Goal: Transaction & Acquisition: Book appointment/travel/reservation

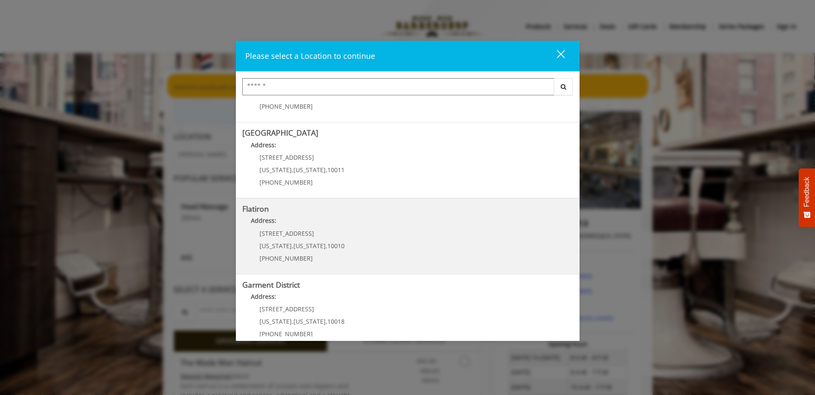
scroll to position [142, 0]
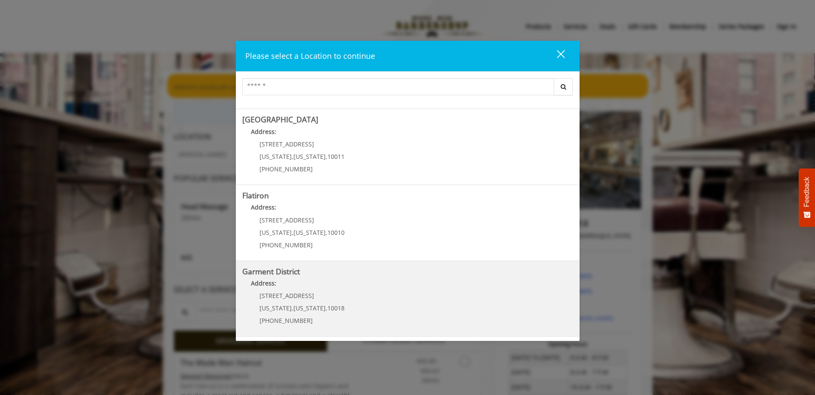
click at [290, 274] on b "Garment District" at bounding box center [271, 272] width 58 height 10
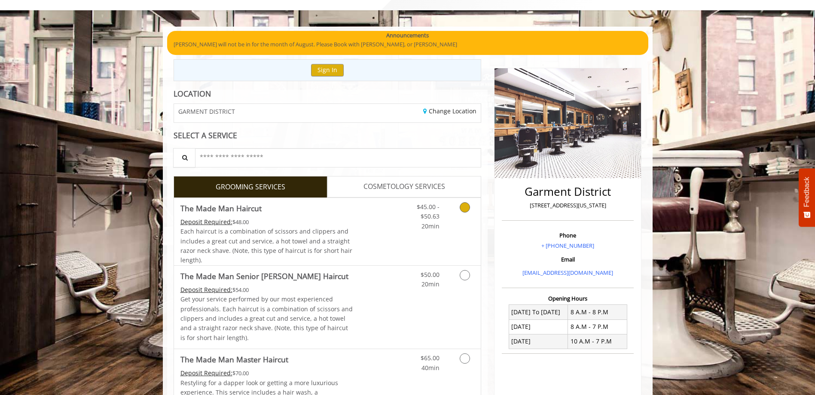
click at [462, 204] on icon "Grooming services" at bounding box center [465, 207] width 10 height 10
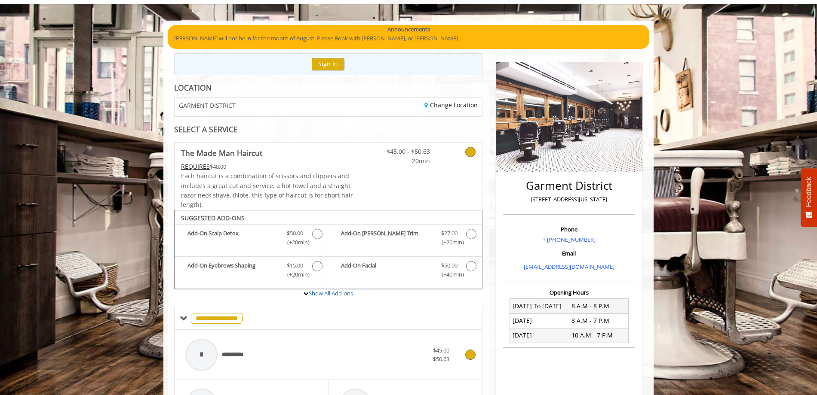
scroll to position [259, 0]
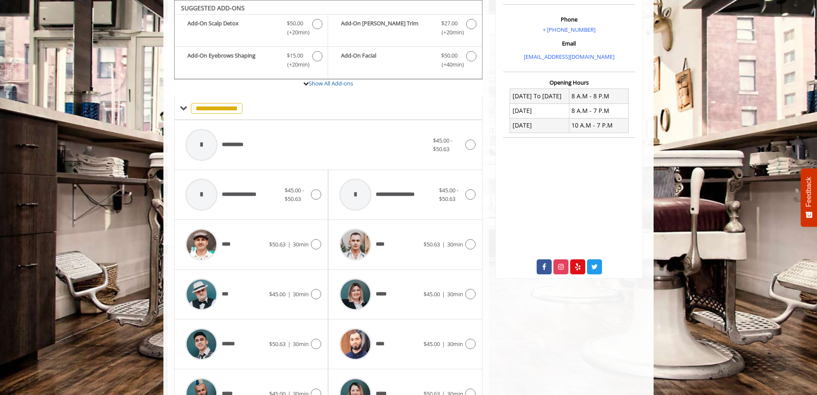
click at [322, 297] on div "*** $45.00 | 30min" at bounding box center [251, 295] width 154 height 50
click at [319, 296] on icon at bounding box center [316, 294] width 10 height 10
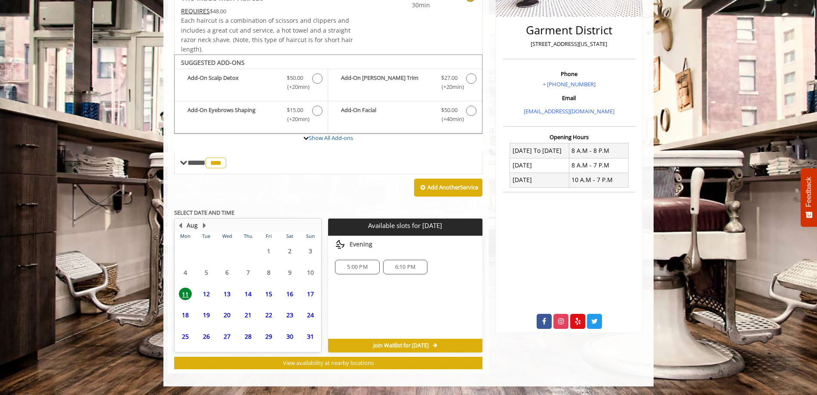
scroll to position [205, 0]
click at [348, 266] on span "5:00 PM" at bounding box center [357, 267] width 20 height 7
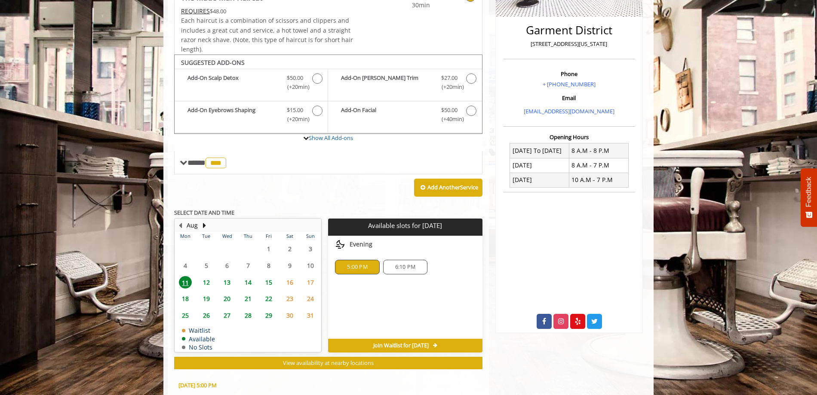
scroll to position [360, 0]
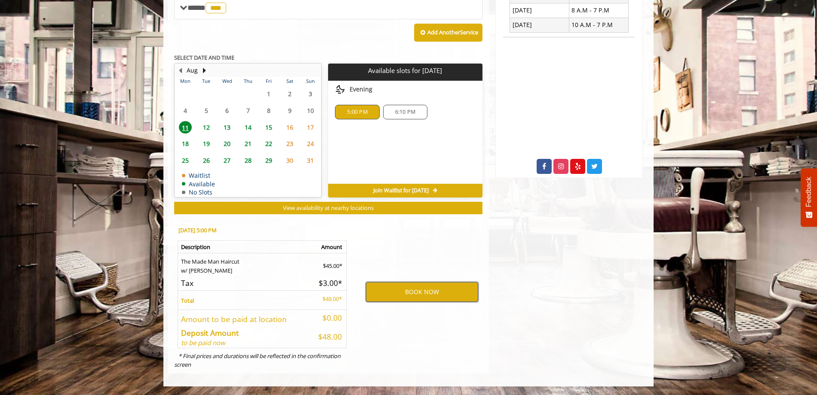
click at [394, 293] on button "BOOK NOW" at bounding box center [422, 292] width 112 height 20
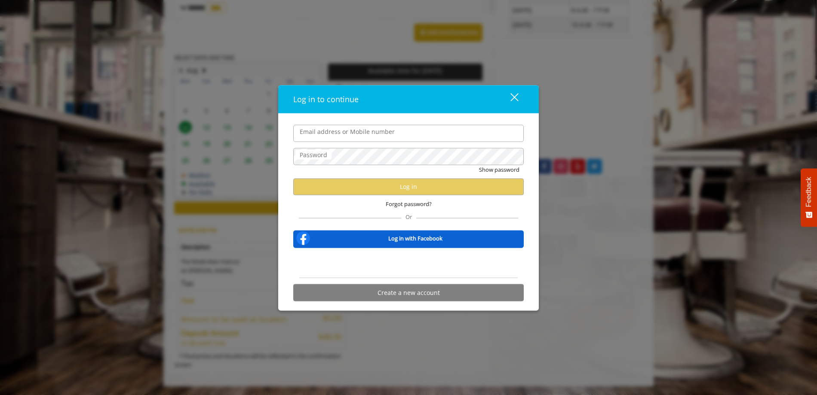
type input "**********"
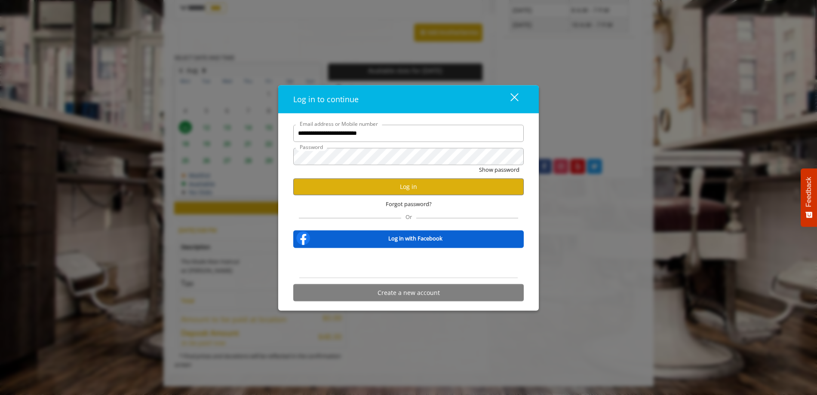
scroll to position [0, 0]
click at [428, 190] on button "Log in" at bounding box center [408, 186] width 230 height 17
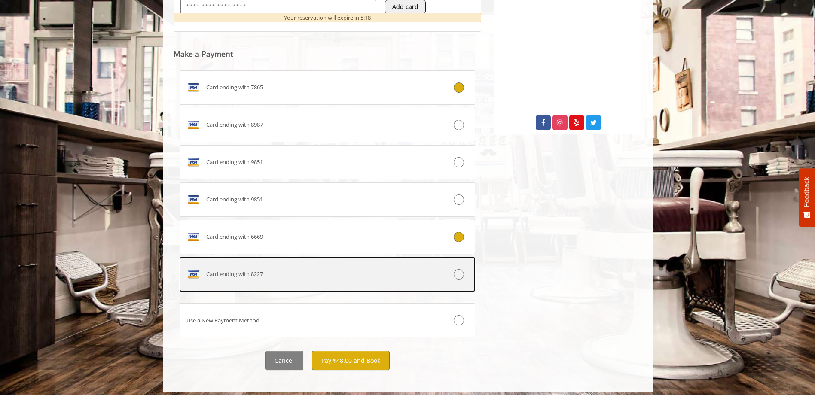
scroll to position [407, 0]
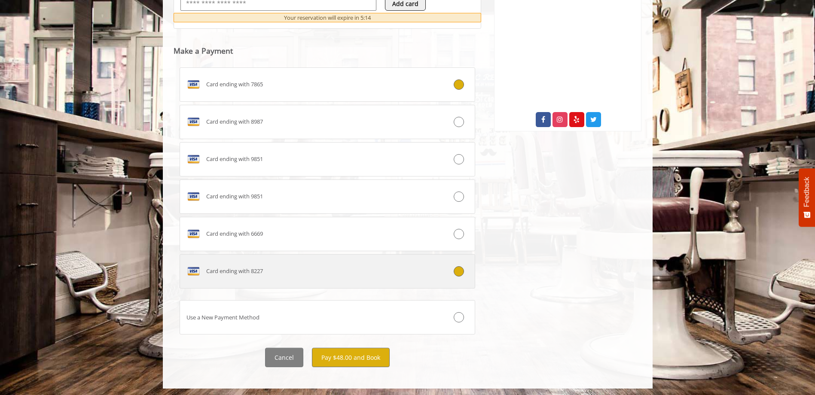
click at [460, 274] on icon at bounding box center [459, 272] width 10 height 10
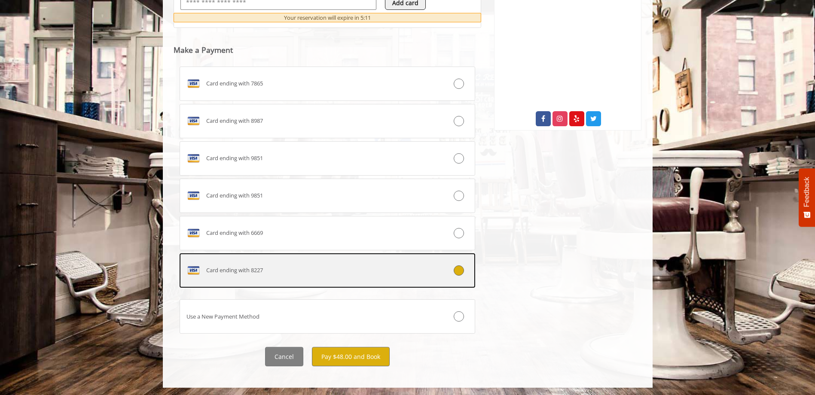
scroll to position [409, 0]
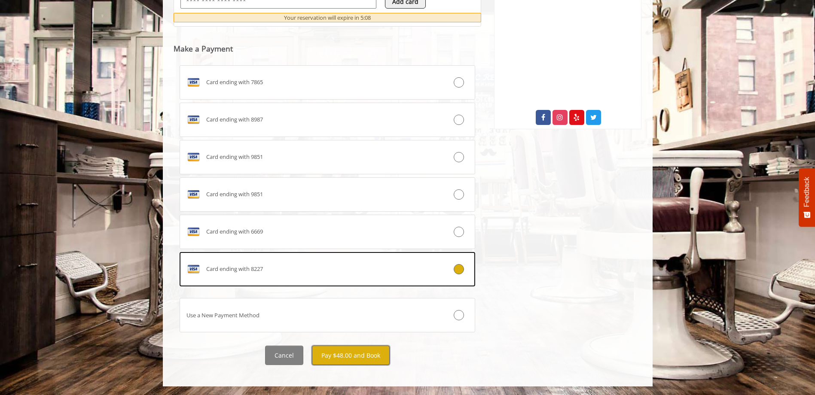
click at [357, 356] on button "Pay $48.00 and Book" at bounding box center [351, 355] width 78 height 19
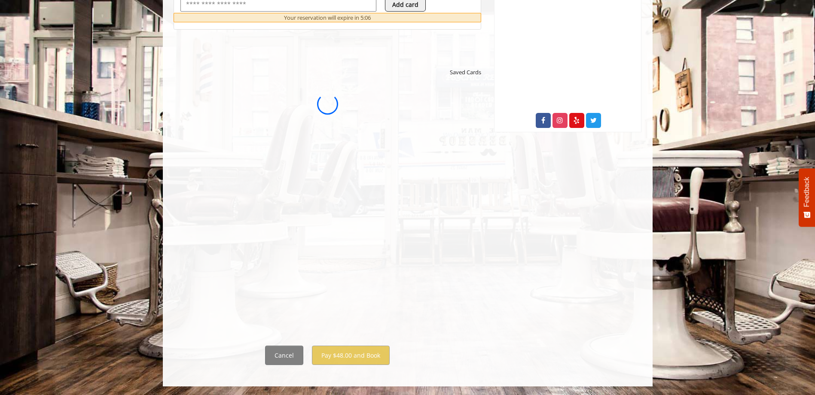
scroll to position [0, 0]
